Goal: Information Seeking & Learning: Learn about a topic

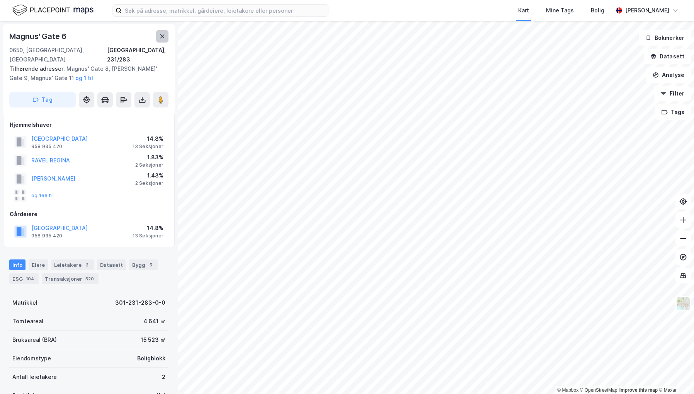
click at [164, 39] on icon at bounding box center [162, 36] width 6 height 6
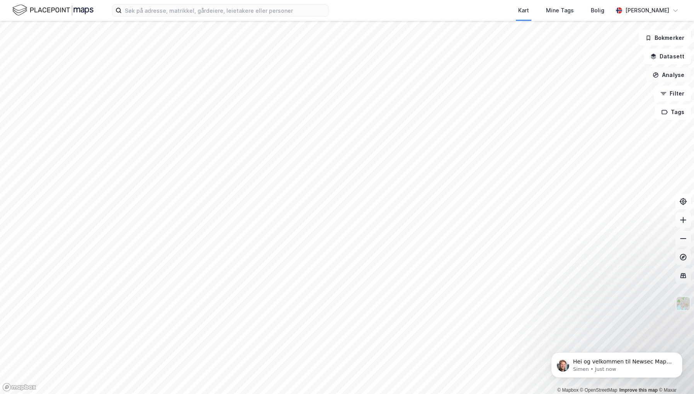
click at [684, 76] on button "Analyse" at bounding box center [668, 74] width 45 height 15
click at [683, 56] on button "Datasett" at bounding box center [667, 56] width 47 height 15
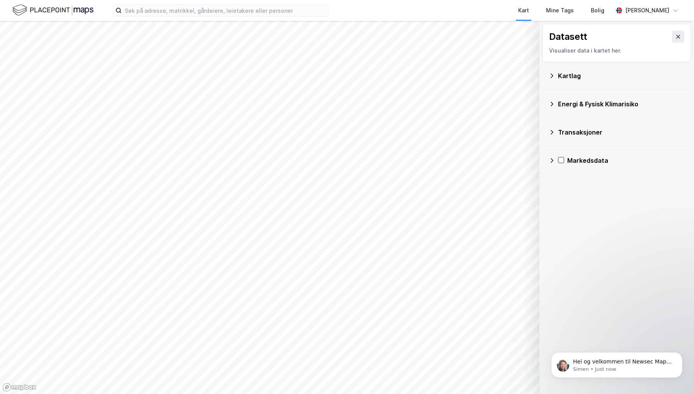
click at [646, 75] on div "Kartlag" at bounding box center [621, 75] width 127 height 9
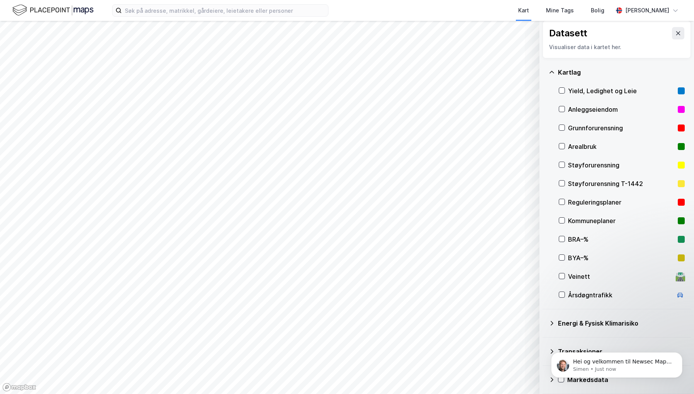
scroll to position [6, 0]
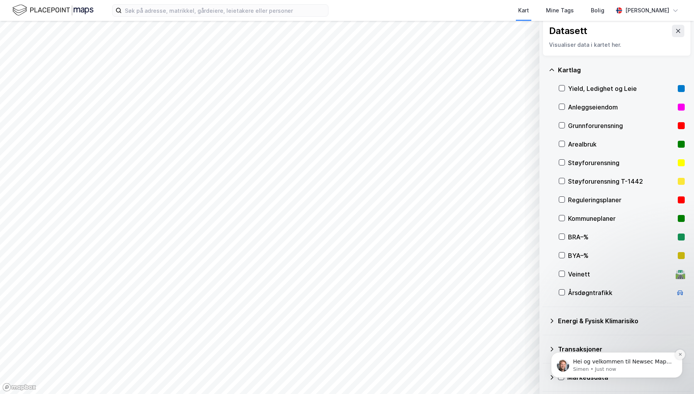
click at [680, 355] on icon "Dismiss notification" at bounding box center [680, 354] width 4 height 4
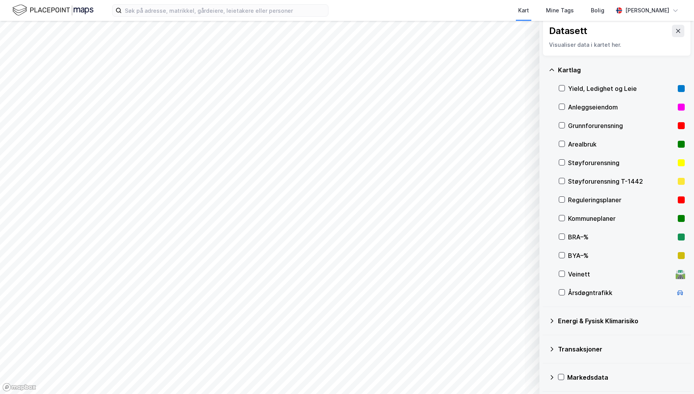
click at [599, 351] on div "Transaksjoner" at bounding box center [621, 348] width 127 height 9
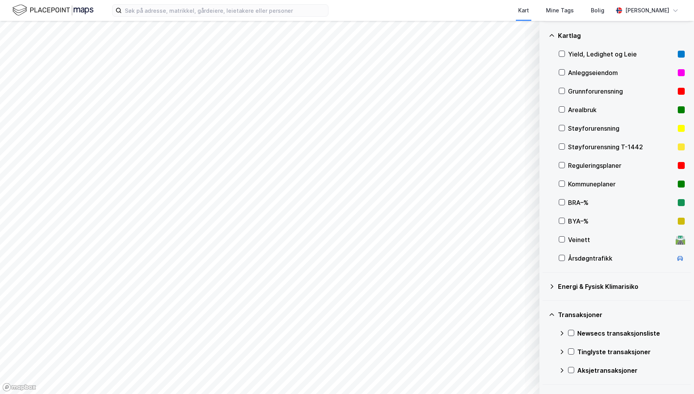
scroll to position [61, 0]
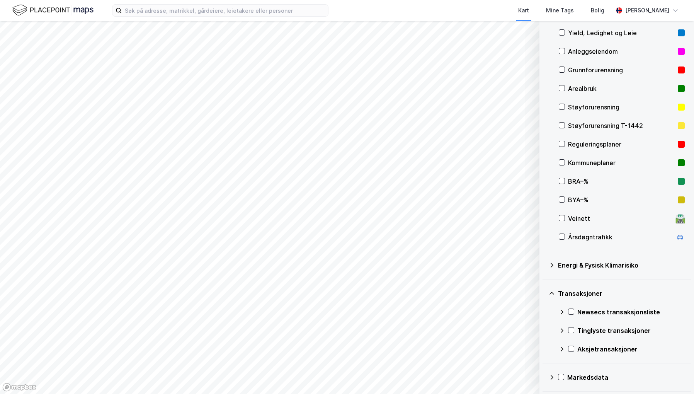
click at [607, 264] on div "Energi & Fysisk Klimarisiko" at bounding box center [621, 265] width 127 height 9
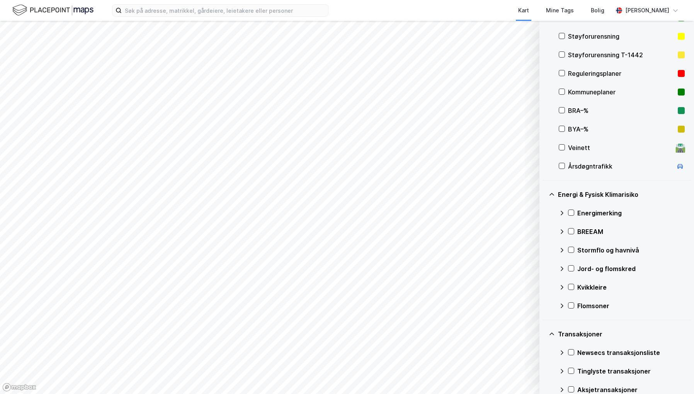
scroll to position [173, 0]
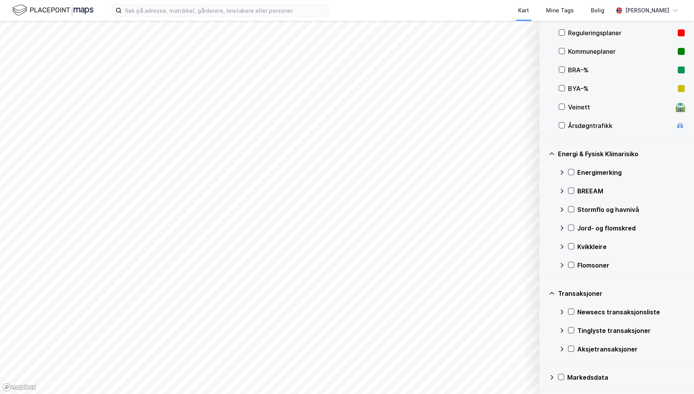
click at [550, 376] on icon at bounding box center [552, 377] width 6 height 6
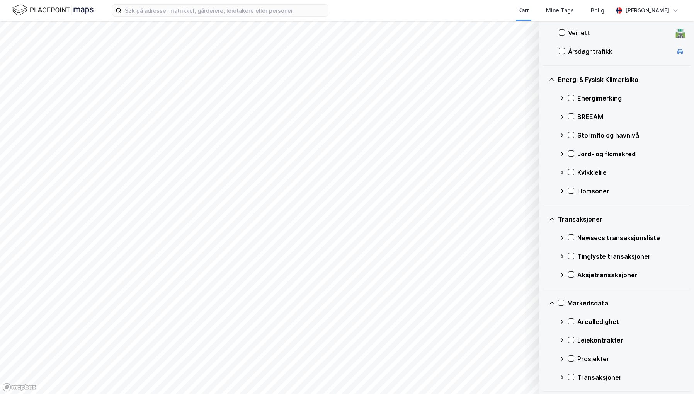
click at [564, 322] on icon at bounding box center [562, 321] width 6 height 6
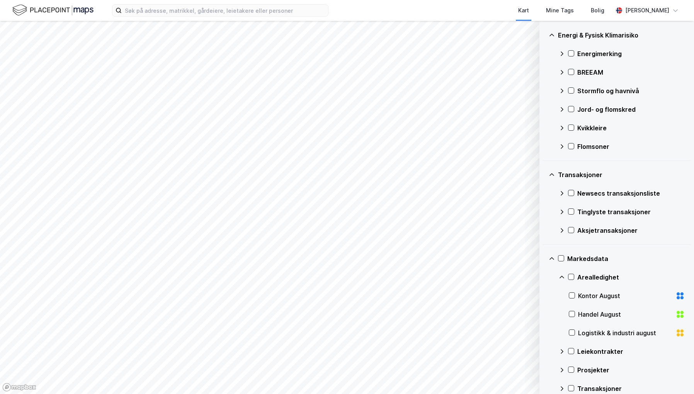
scroll to position [303, 0]
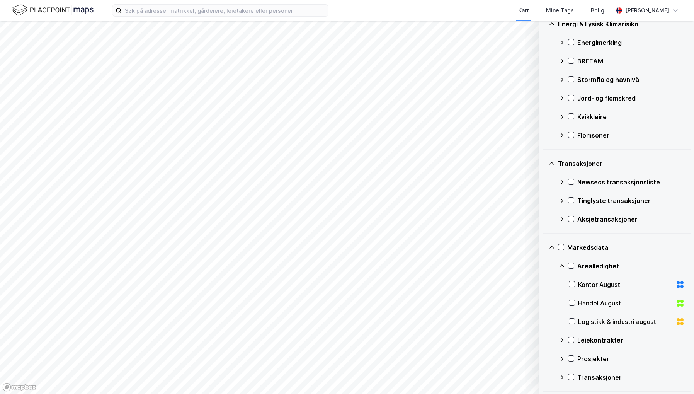
click at [582, 286] on div "Kontor August" at bounding box center [625, 284] width 94 height 9
